Goal: Register for event/course

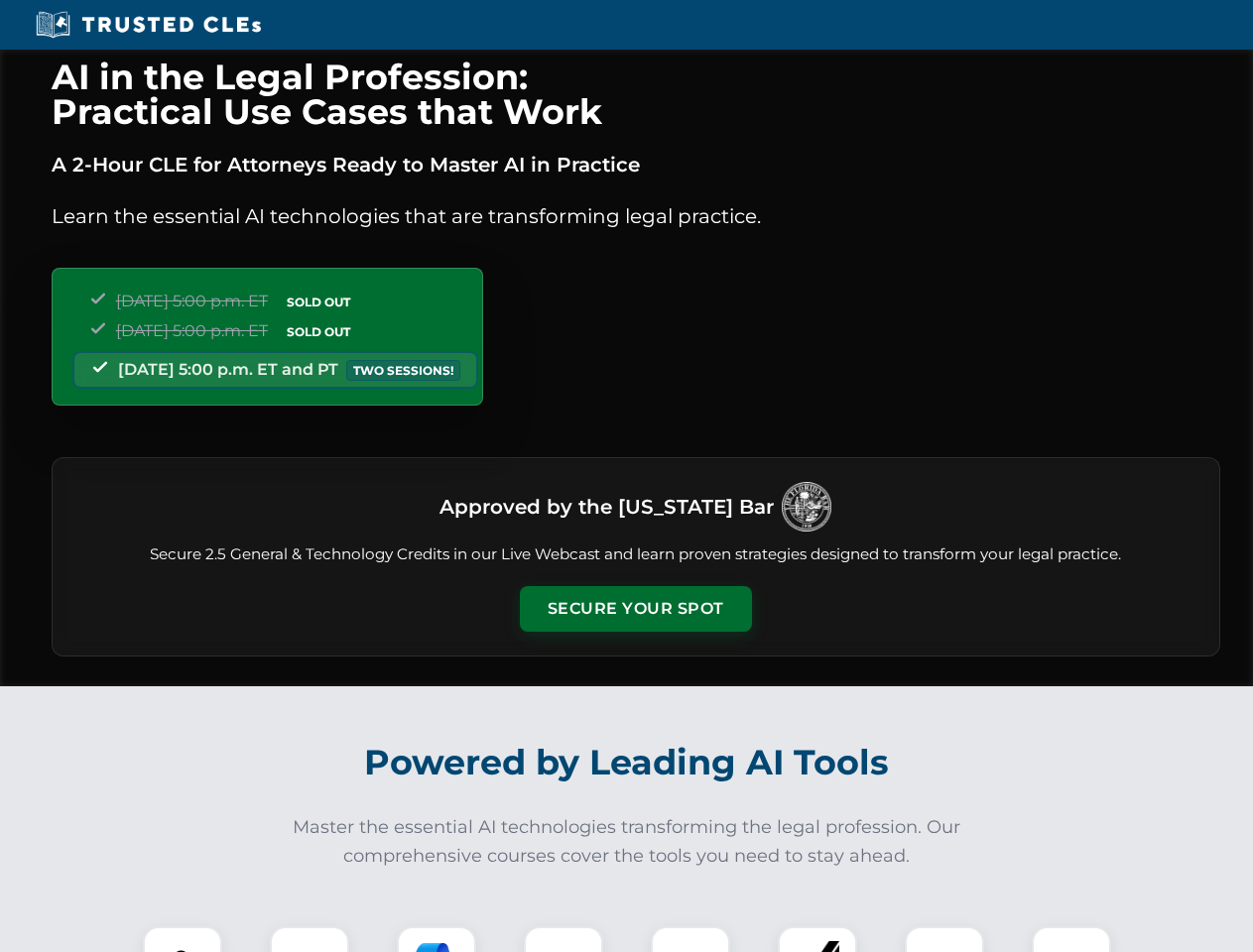
click at [635, 609] on button "Secure Your Spot" at bounding box center [635, 609] width 232 height 46
click at [183, 940] on img at bounding box center [183, 967] width 58 height 58
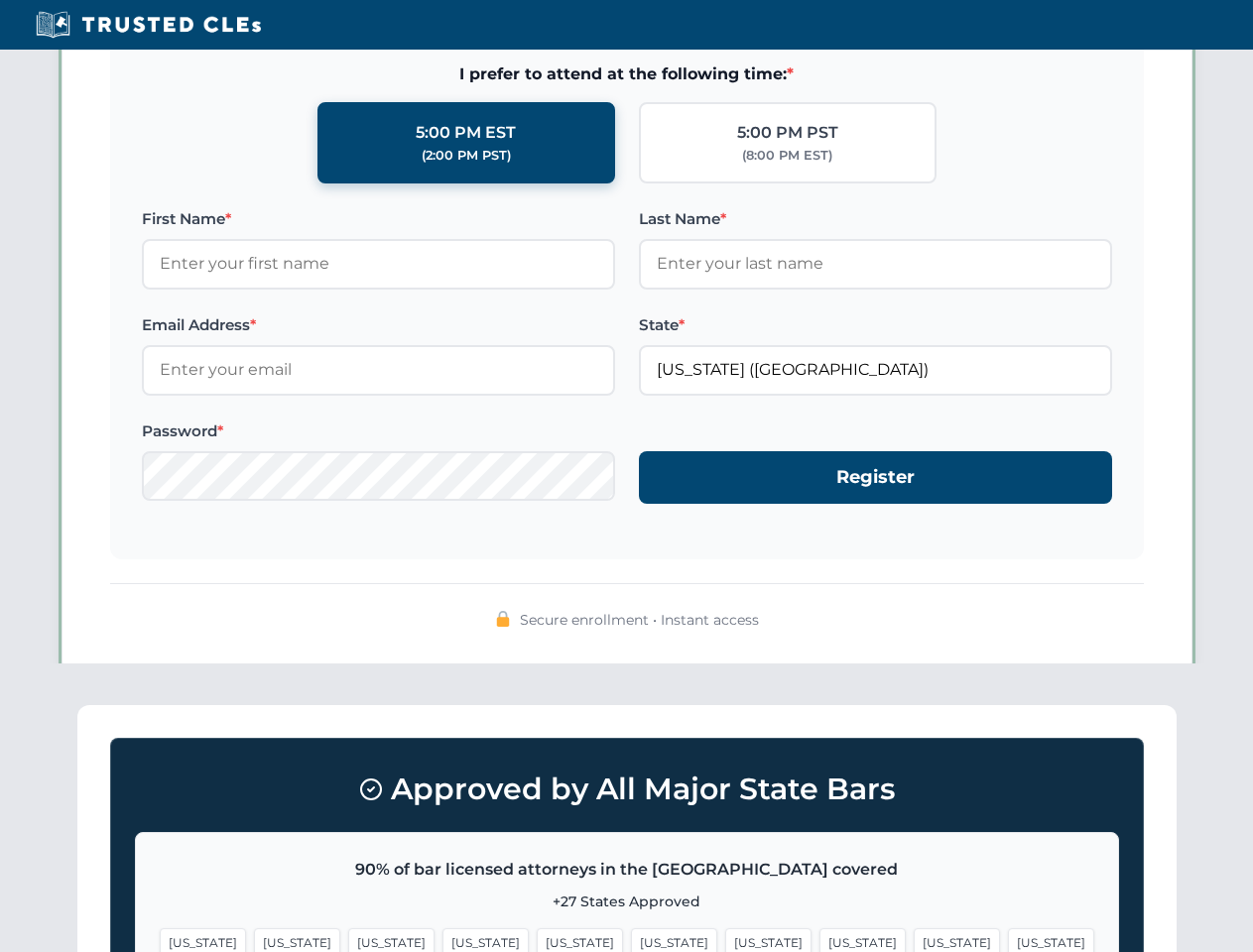
click at [725, 940] on span "[US_STATE]" at bounding box center [768, 943] width 86 height 29
click at [914, 940] on span "[US_STATE]" at bounding box center [957, 943] width 86 height 29
